Goal: Task Accomplishment & Management: Use online tool/utility

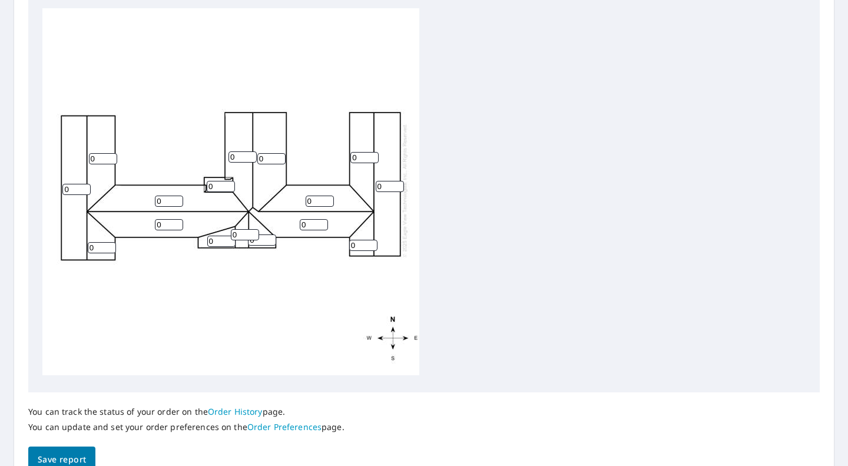
scroll to position [6, 0]
click at [213, 181] on input "0" at bounding box center [221, 186] width 28 height 11
type input "0"
type input "1"
click at [98, 153] on input "0" at bounding box center [103, 158] width 28 height 11
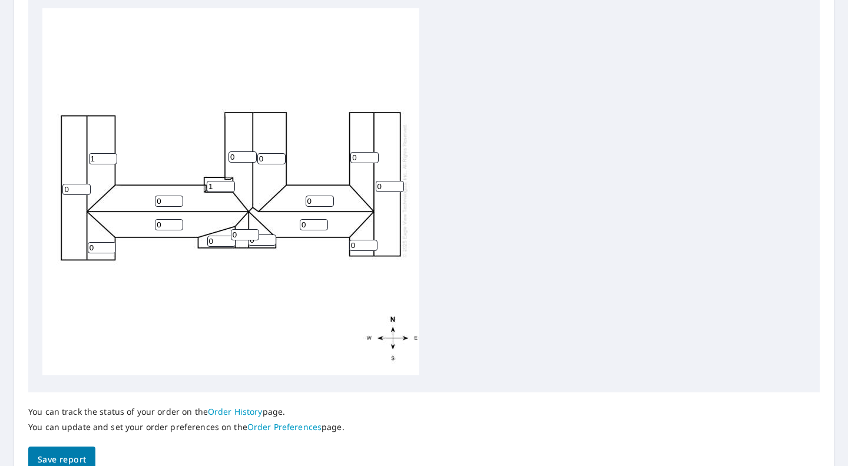
click at [109, 153] on input "1" at bounding box center [103, 158] width 28 height 11
click at [109, 153] on input "2" at bounding box center [103, 158] width 28 height 11
type input "3"
click at [109, 153] on input "3" at bounding box center [103, 158] width 28 height 11
click at [82, 184] on input "0" at bounding box center [76, 189] width 28 height 11
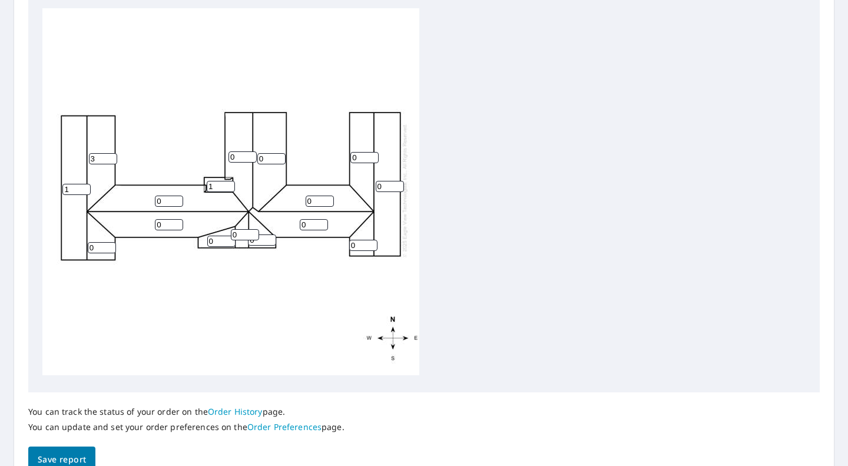
click at [84, 184] on input "1" at bounding box center [76, 189] width 28 height 11
click at [84, 184] on input "2" at bounding box center [76, 189] width 28 height 11
type input "3"
click at [84, 184] on input "3" at bounding box center [76, 189] width 28 height 11
click at [108, 242] on input "1" at bounding box center [102, 247] width 28 height 11
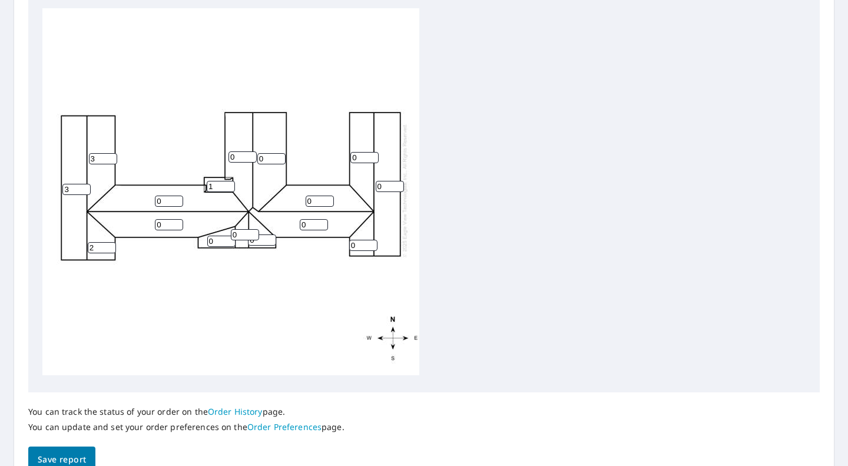
click at [108, 242] on input "2" at bounding box center [102, 247] width 28 height 11
type input "3"
click at [108, 242] on input "3" at bounding box center [102, 247] width 28 height 11
click at [177, 196] on input "1" at bounding box center [169, 201] width 28 height 11
click at [177, 196] on input "2" at bounding box center [169, 201] width 28 height 11
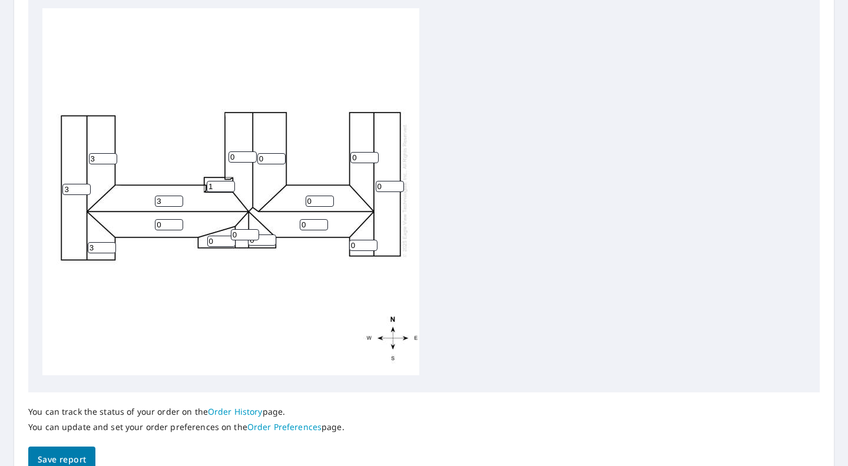
type input "3"
click at [177, 196] on input "3" at bounding box center [169, 201] width 28 height 11
click at [176, 219] on input "1" at bounding box center [169, 224] width 28 height 11
click at [176, 219] on input "2" at bounding box center [169, 224] width 28 height 11
type input "3"
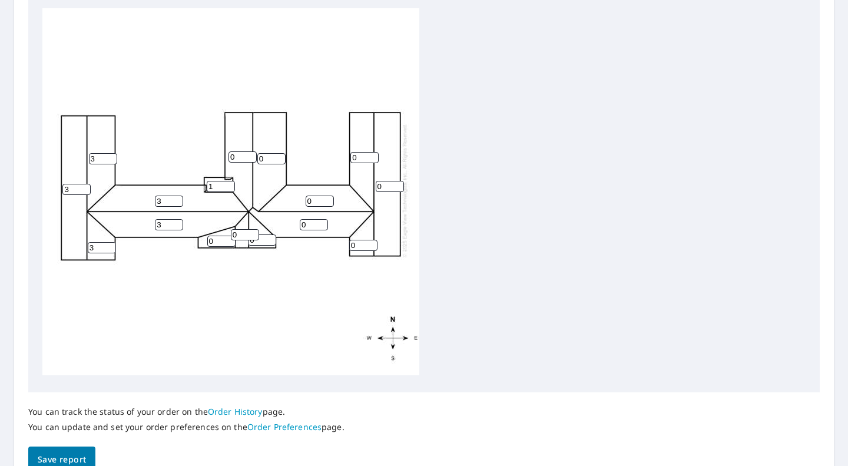
click at [176, 219] on input "3" at bounding box center [169, 224] width 28 height 11
click at [229, 236] on input "1" at bounding box center [221, 241] width 28 height 11
click at [229, 236] on input "2" at bounding box center [221, 241] width 28 height 11
type input "3"
click at [229, 236] on input "3" at bounding box center [221, 241] width 28 height 11
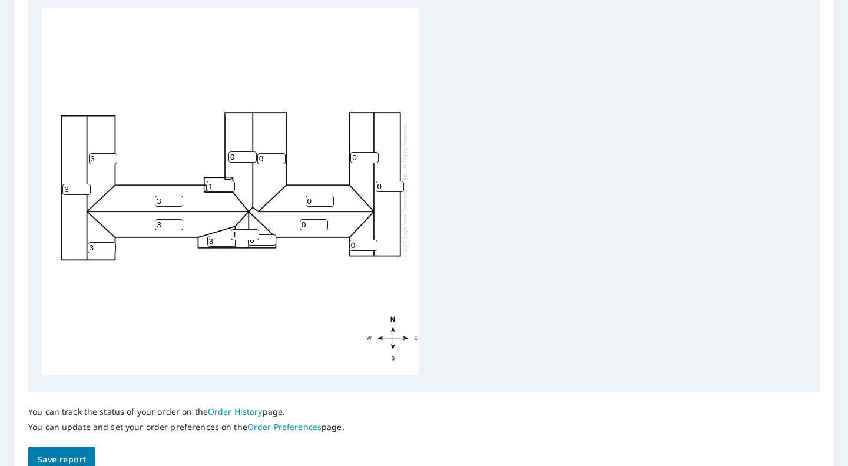
click at [253, 229] on input "1" at bounding box center [245, 234] width 28 height 11
click at [253, 229] on input "2" at bounding box center [245, 234] width 28 height 11
type input "3"
click at [253, 229] on input "3" at bounding box center [245, 234] width 28 height 11
click at [271, 234] on input "1" at bounding box center [262, 239] width 28 height 11
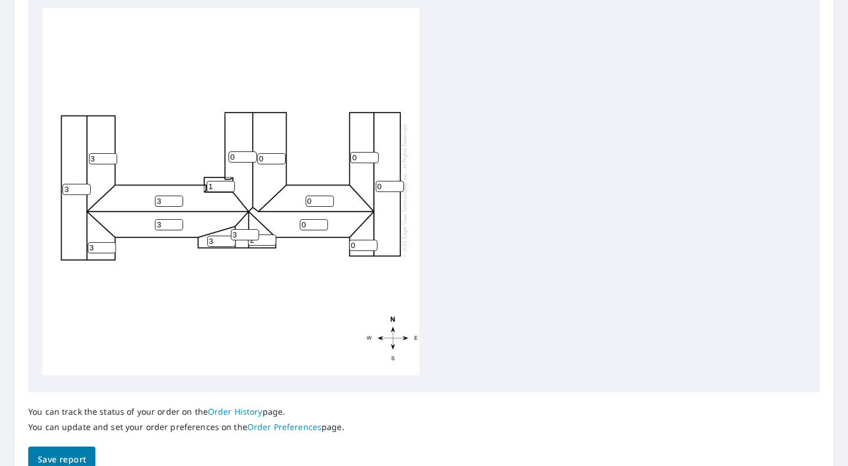
click at [271, 234] on input "2" at bounding box center [262, 239] width 28 height 11
type input "3"
click at [271, 234] on input "3" at bounding box center [262, 239] width 28 height 11
click at [322, 219] on input "1" at bounding box center [314, 224] width 28 height 11
click at [322, 219] on input "2" at bounding box center [314, 224] width 28 height 11
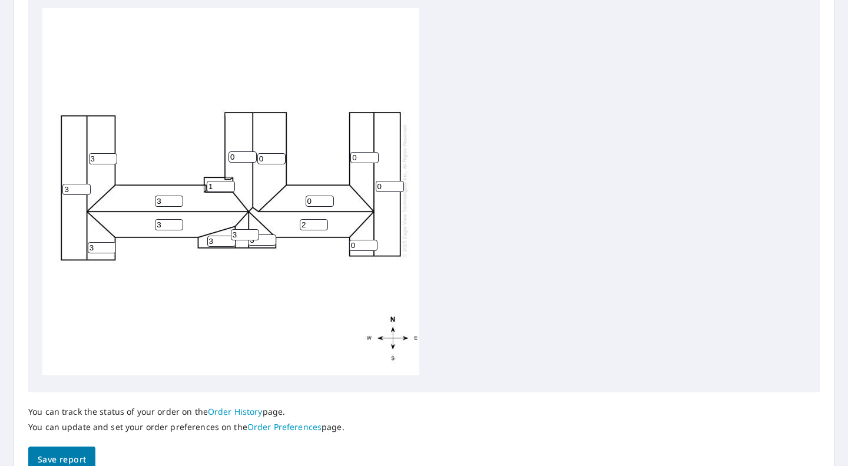
type input "3"
click at [322, 219] on input "3" at bounding box center [314, 224] width 28 height 11
click at [329, 196] on input "1" at bounding box center [320, 201] width 28 height 11
click at [329, 196] on input "2" at bounding box center [320, 201] width 28 height 11
type input "3"
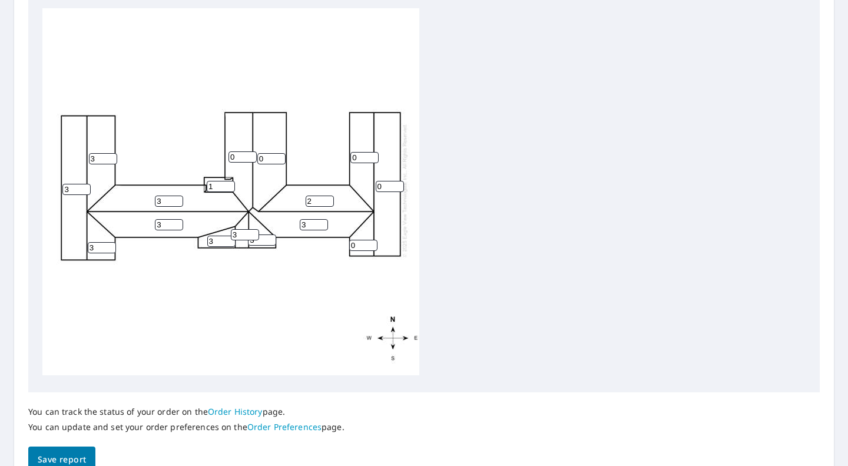
click at [329, 196] on input "3" at bounding box center [320, 201] width 28 height 11
click at [279, 153] on input "1" at bounding box center [271, 158] width 28 height 11
click at [279, 153] on input "2" at bounding box center [271, 158] width 28 height 11
type input "3"
click at [279, 153] on input "3" at bounding box center [271, 158] width 28 height 11
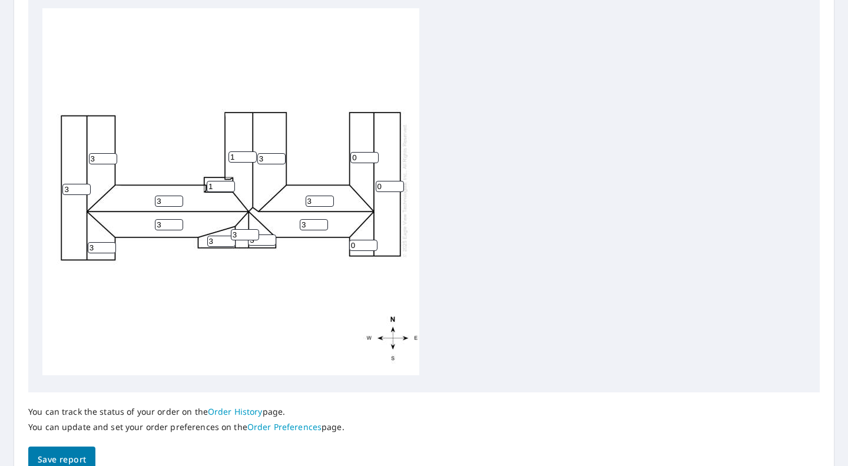
click at [250, 151] on input "1" at bounding box center [243, 156] width 28 height 11
click at [250, 151] on input "2" at bounding box center [243, 156] width 28 height 11
type input "3"
click at [250, 151] on input "3" at bounding box center [243, 156] width 28 height 11
click at [372, 152] on input "1" at bounding box center [365, 157] width 28 height 11
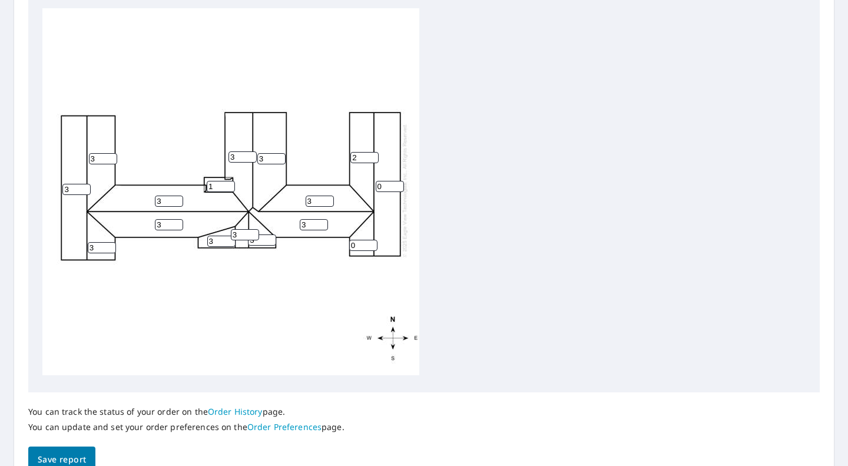
click at [372, 152] on input "2" at bounding box center [365, 157] width 28 height 11
type input "3"
click at [372, 152] on input "3" at bounding box center [365, 157] width 28 height 11
click at [398, 181] on input "1" at bounding box center [390, 186] width 28 height 11
click at [398, 181] on input "2" at bounding box center [390, 186] width 28 height 11
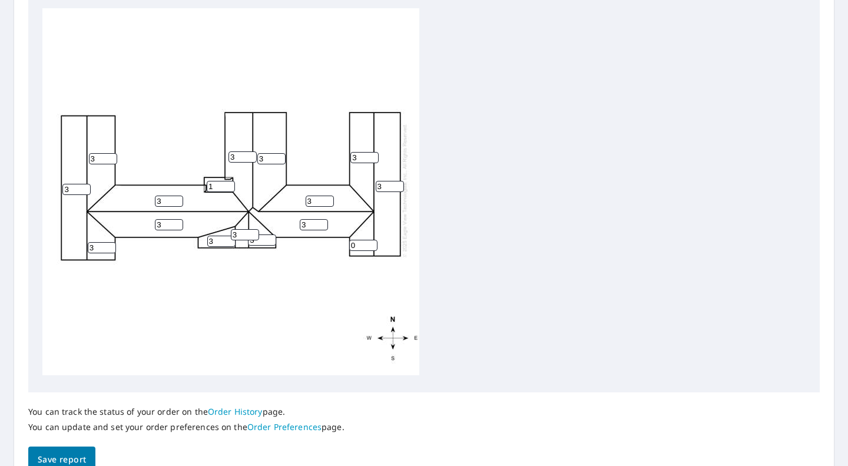
type input "3"
click at [398, 181] on input "3" at bounding box center [390, 186] width 28 height 11
click at [371, 240] on input "1" at bounding box center [363, 245] width 28 height 11
click at [371, 240] on input "2" at bounding box center [363, 245] width 28 height 11
type input "3"
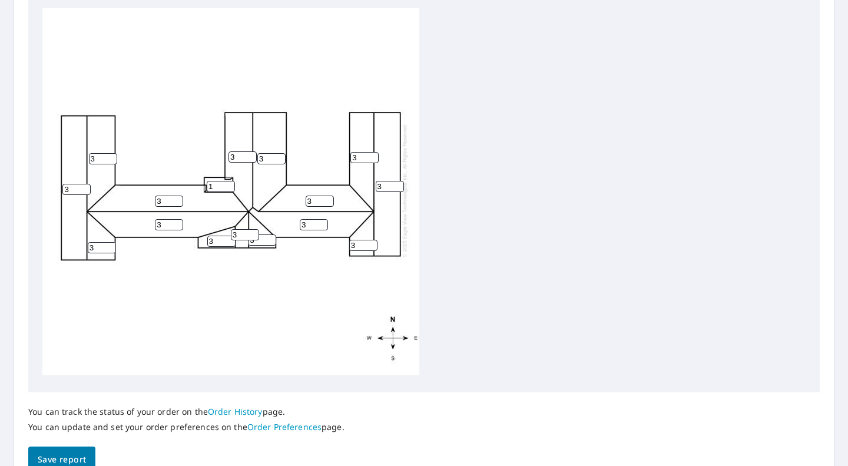
click at [371, 240] on input "3" at bounding box center [363, 245] width 28 height 11
click at [315, 255] on div "3 3 3 3 3 3 3 3 3 3 3 3 3 3 1 3" at bounding box center [230, 190] width 377 height 370
click at [72, 452] on span "Save report" at bounding box center [62, 459] width 48 height 15
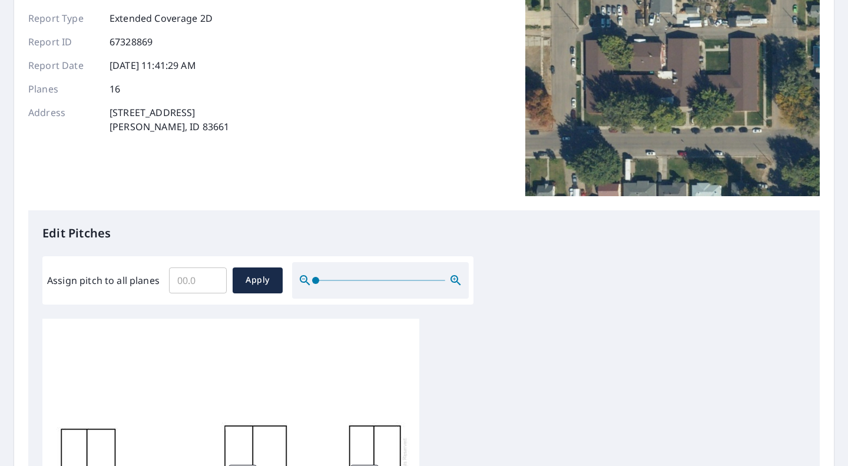
scroll to position [0, 0]
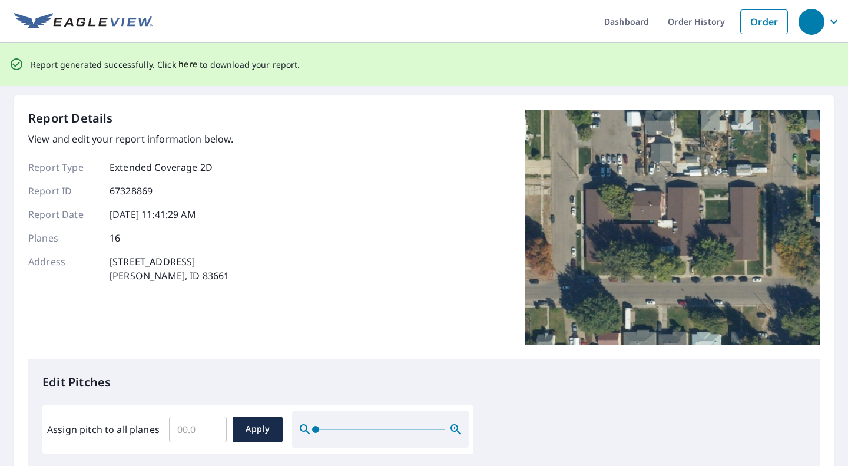
click at [182, 63] on span "here" at bounding box center [188, 64] width 19 height 15
